Goal: Information Seeking & Learning: Learn about a topic

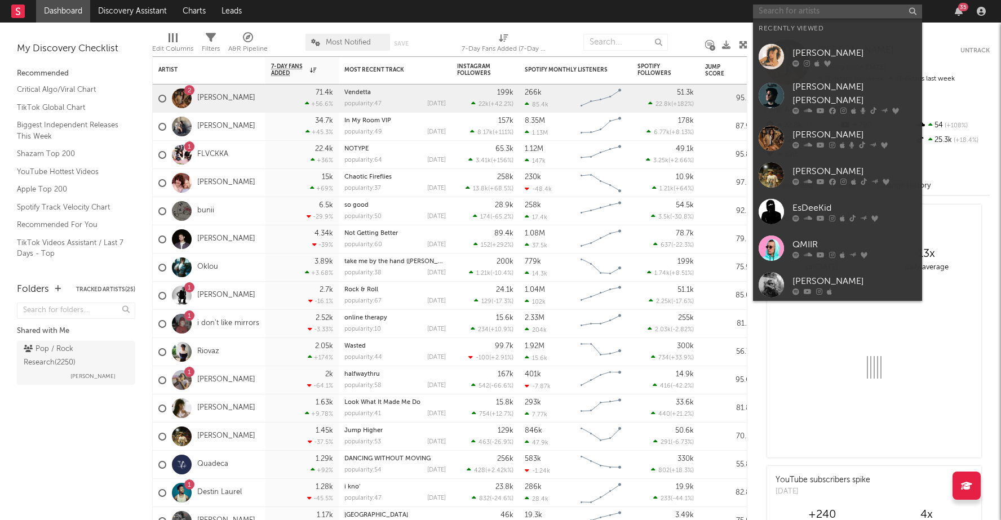
click at [801, 11] on input "text" at bounding box center [837, 12] width 169 height 14
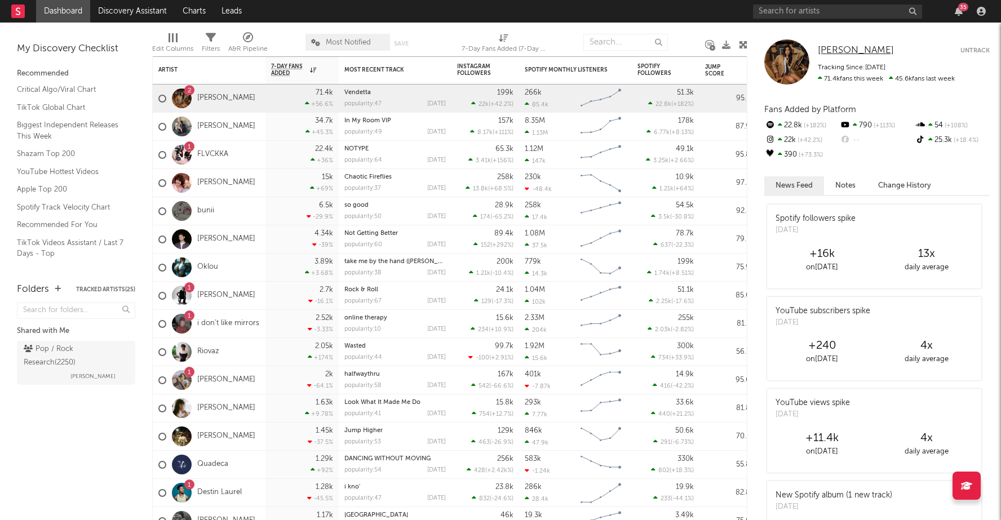
click at [828, 49] on span "[PERSON_NAME]" at bounding box center [856, 51] width 76 height 10
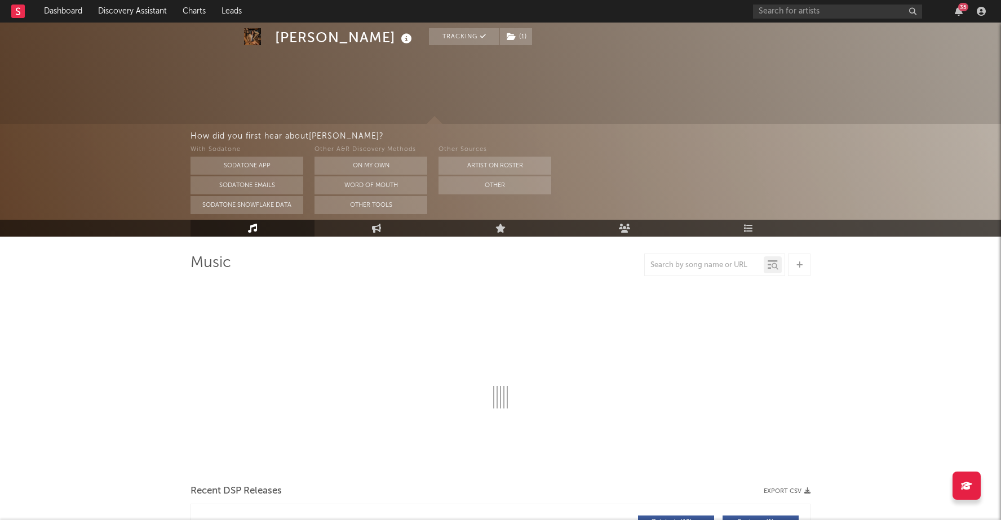
select select "6m"
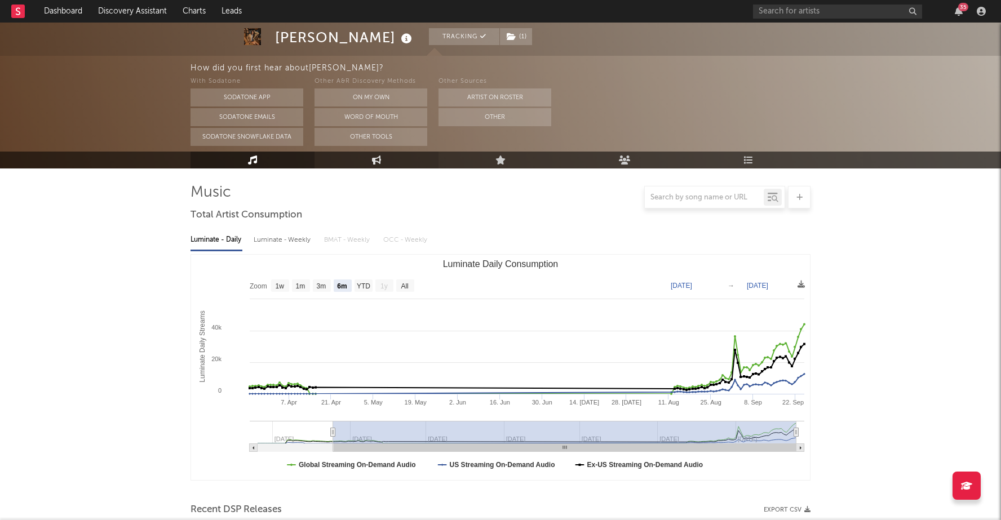
scroll to position [72, 0]
click at [382, 157] on link "Engagement" at bounding box center [377, 160] width 124 height 17
select select "1w"
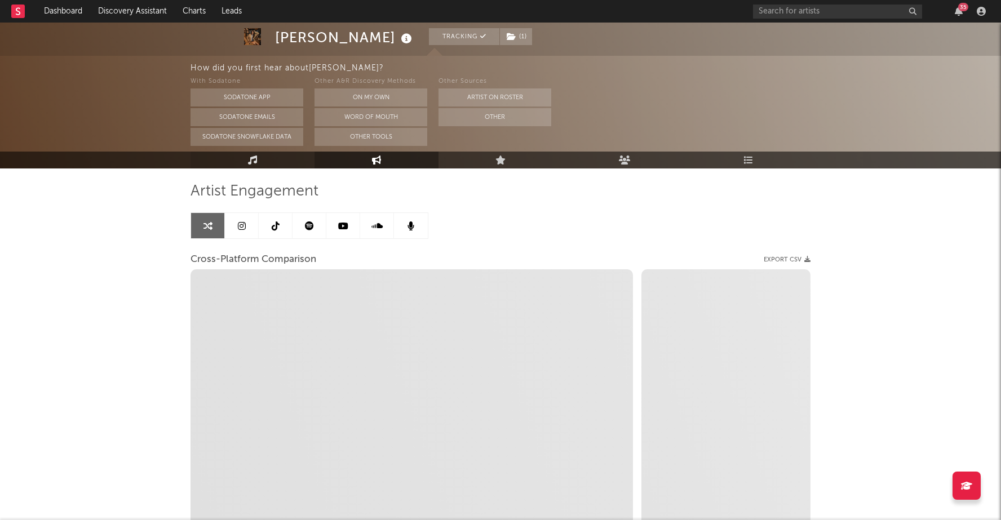
click at [268, 157] on link "Music" at bounding box center [253, 160] width 124 height 17
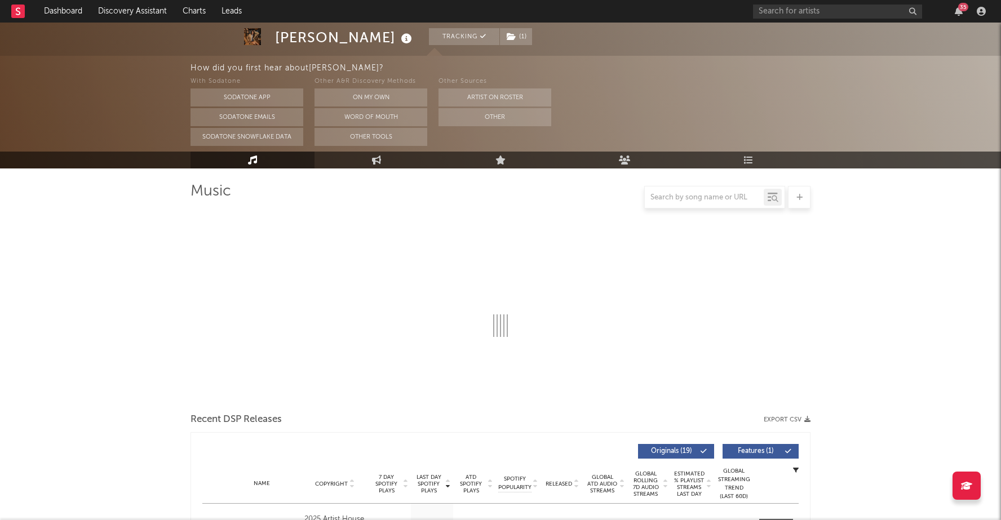
select select "6m"
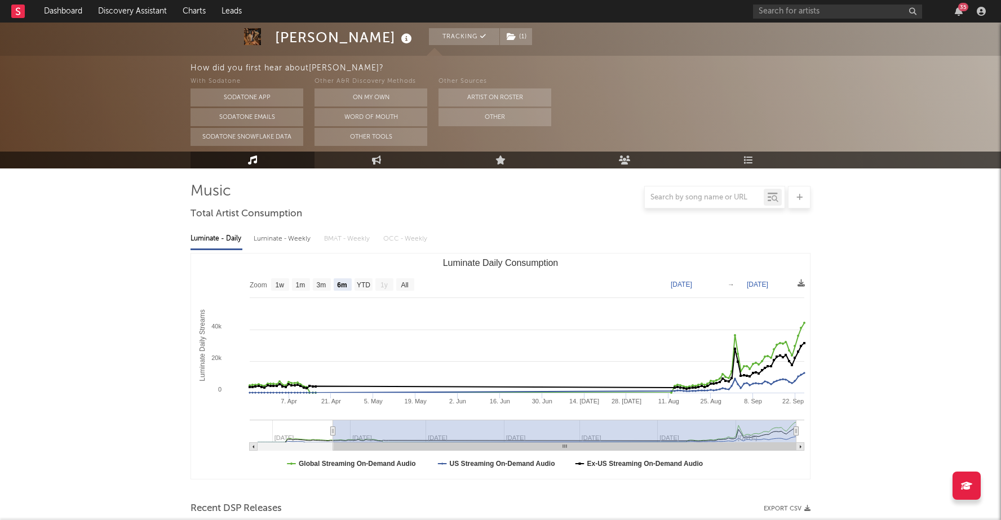
scroll to position [439, 0]
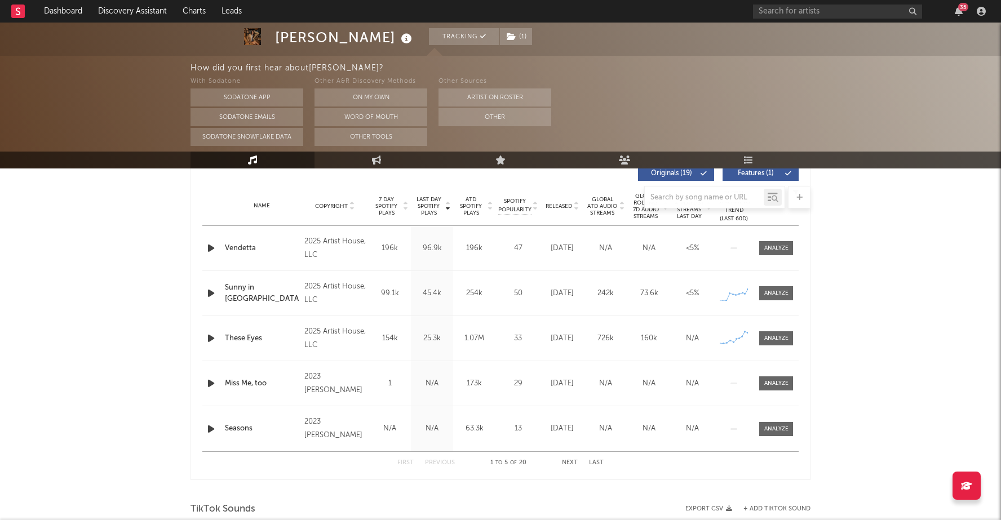
click at [250, 253] on div "Vendetta" at bounding box center [262, 248] width 74 height 11
click at [775, 250] on div at bounding box center [776, 248] width 24 height 8
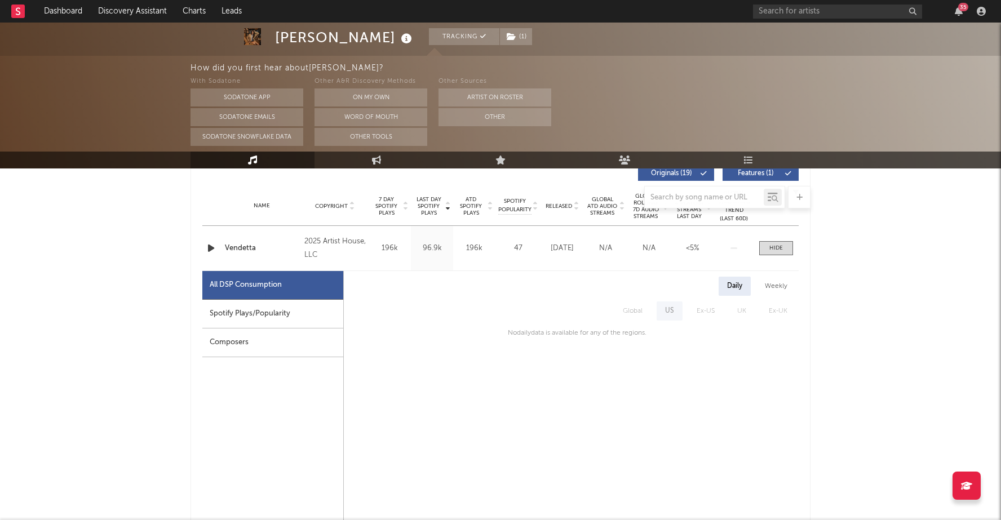
click at [776, 284] on div "Weekly" at bounding box center [776, 286] width 39 height 19
click at [742, 286] on div "Daily" at bounding box center [735, 286] width 32 height 19
click at [263, 315] on div "Spotify Plays/Popularity" at bounding box center [272, 314] width 141 height 29
select select "1w"
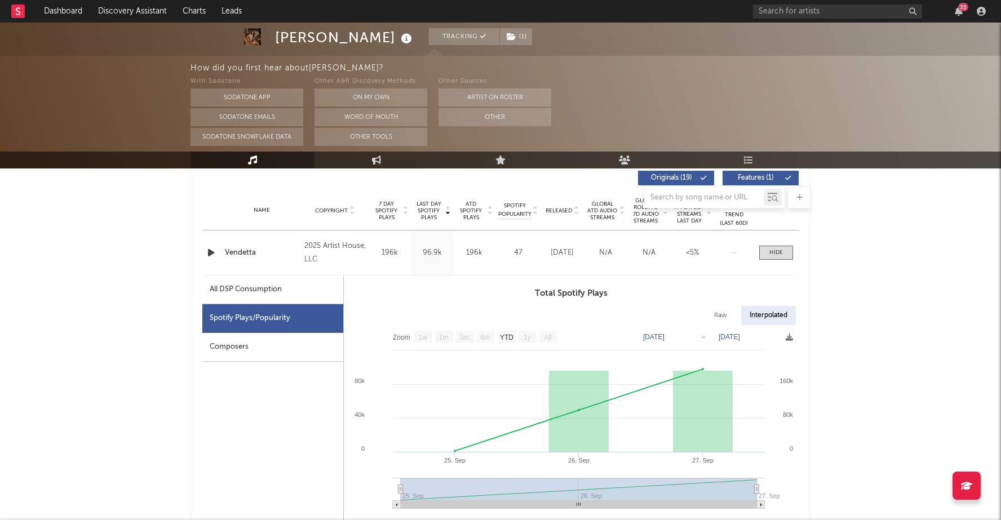
scroll to position [415, 0]
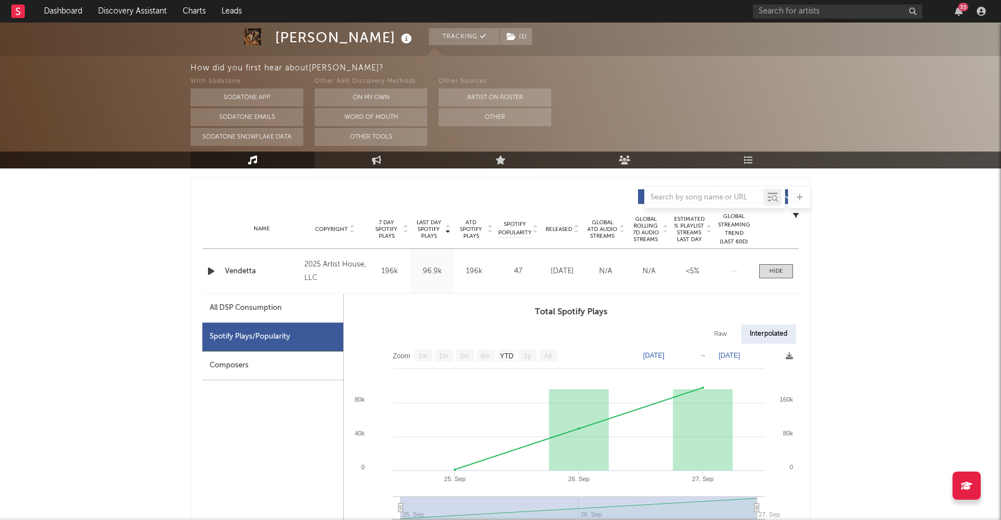
click at [721, 330] on div "Raw" at bounding box center [721, 334] width 30 height 19
select select "1w"
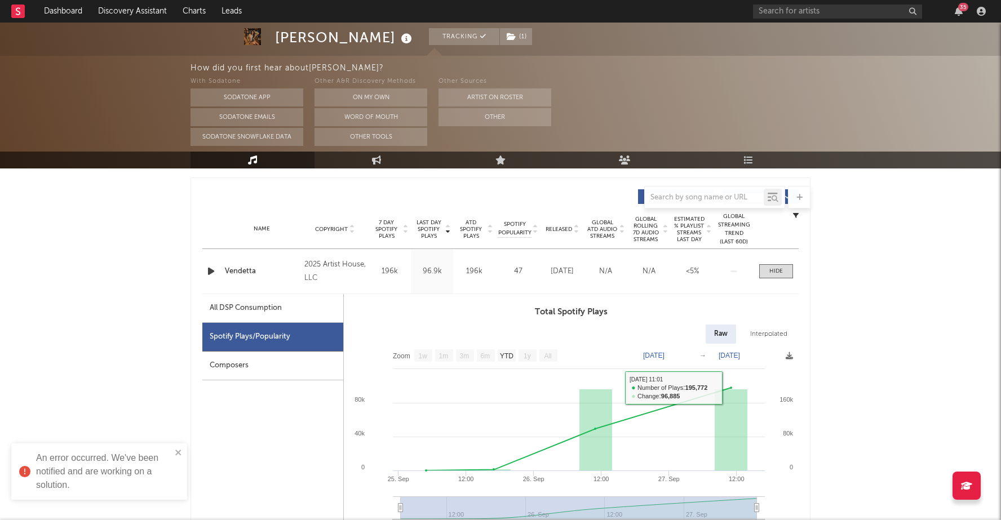
click at [769, 335] on div "Interpolated" at bounding box center [769, 334] width 54 height 19
select select "1w"
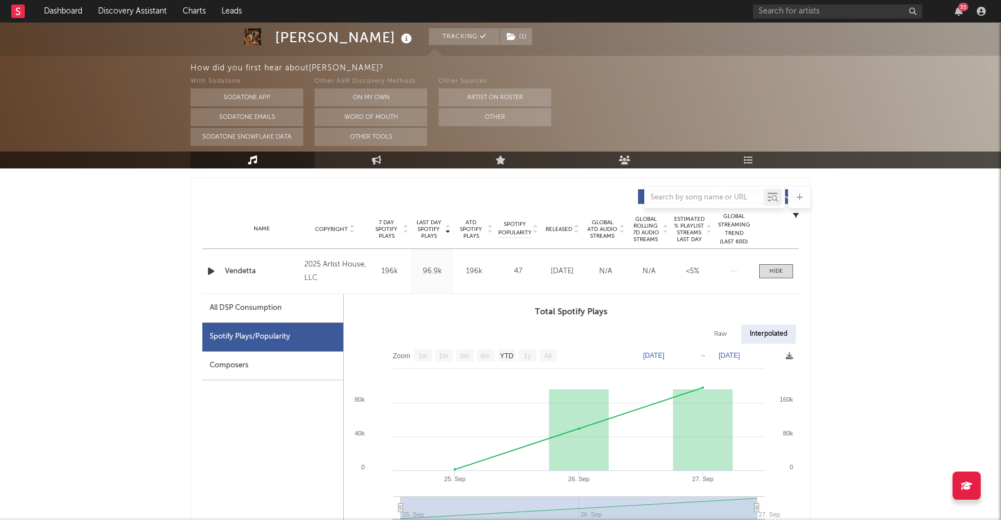
click at [665, 355] on text "[DATE]" at bounding box center [653, 356] width 21 height 8
type input "[DATE]"
click at [732, 355] on text "[DATE]" at bounding box center [729, 356] width 21 height 8
type input "[DATE]"
